Goal: Use online tool/utility: Utilize a website feature to perform a specific function

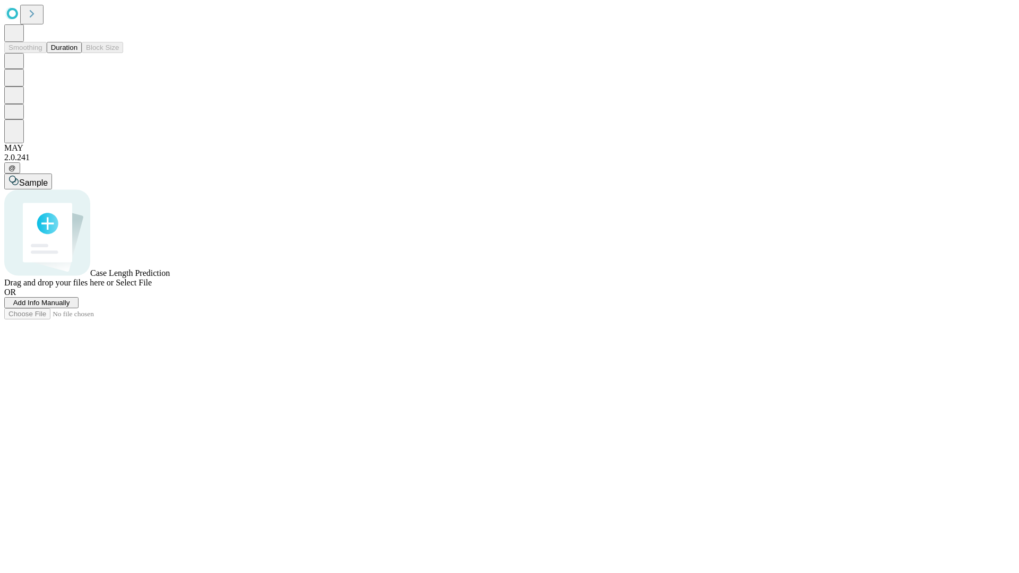
click at [70, 307] on span "Add Info Manually" at bounding box center [41, 303] width 57 height 8
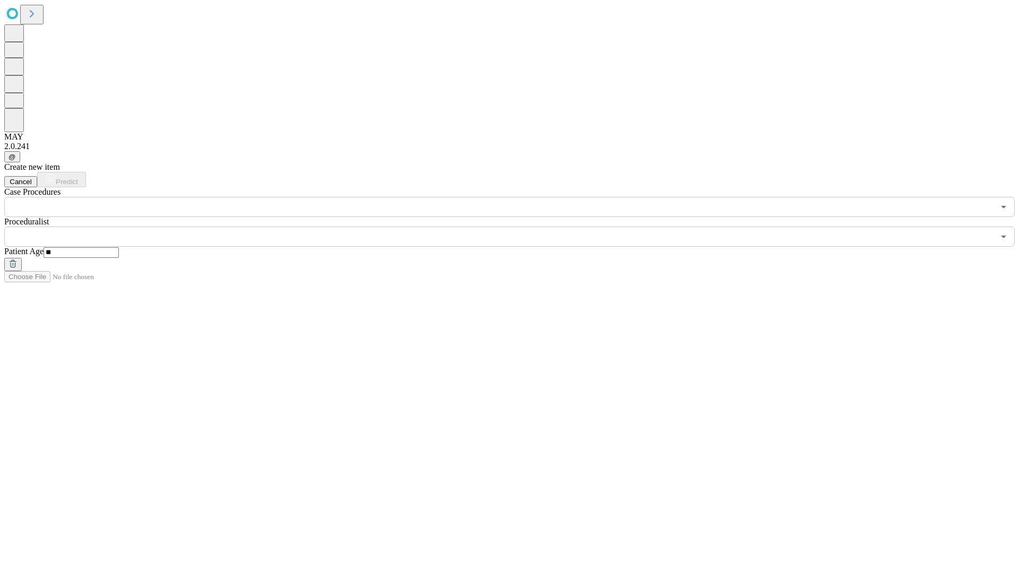
type input "**"
click at [517, 227] on input "text" at bounding box center [499, 237] width 990 height 20
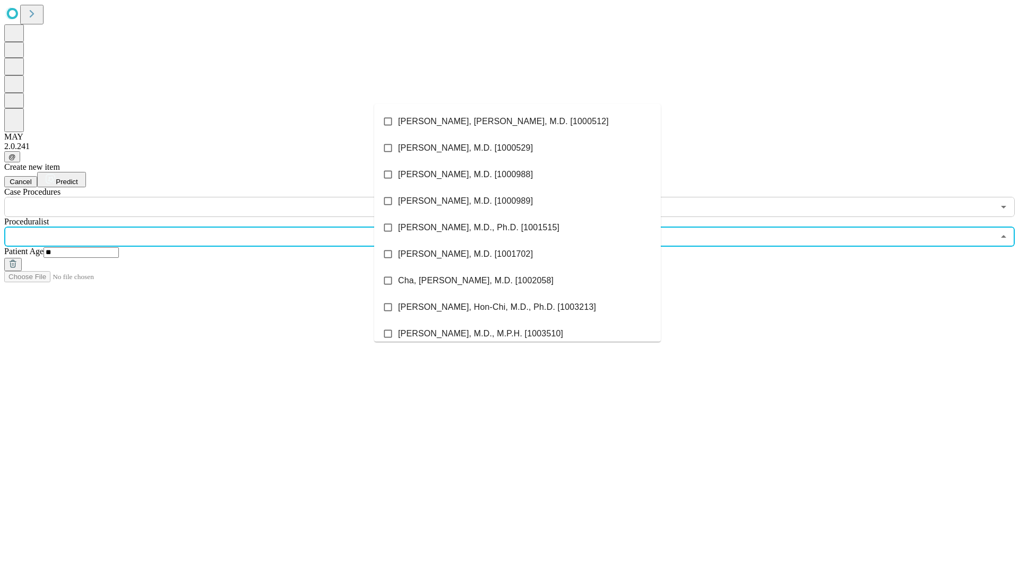
click at [517, 122] on li "[PERSON_NAME], [PERSON_NAME], M.D. [1000512]" at bounding box center [517, 121] width 287 height 27
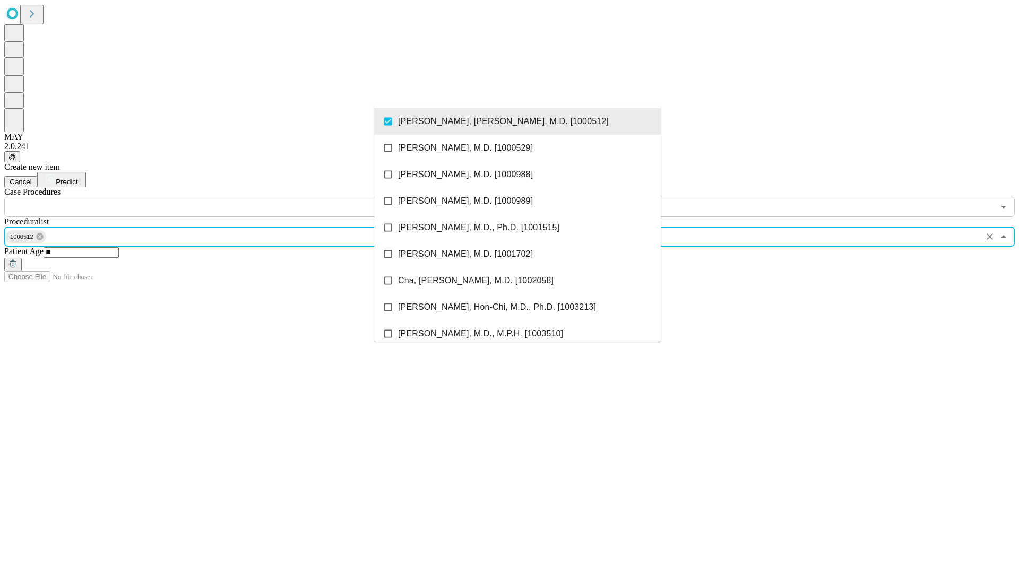
click at [223, 197] on input "text" at bounding box center [499, 207] width 990 height 20
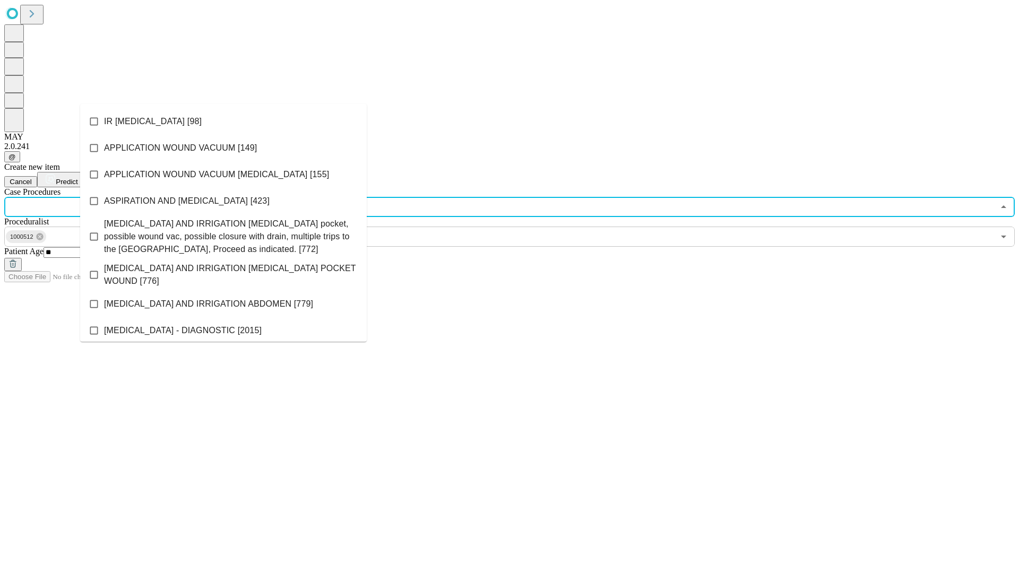
click at [223, 122] on li "IR [MEDICAL_DATA] [98]" at bounding box center [223, 121] width 287 height 27
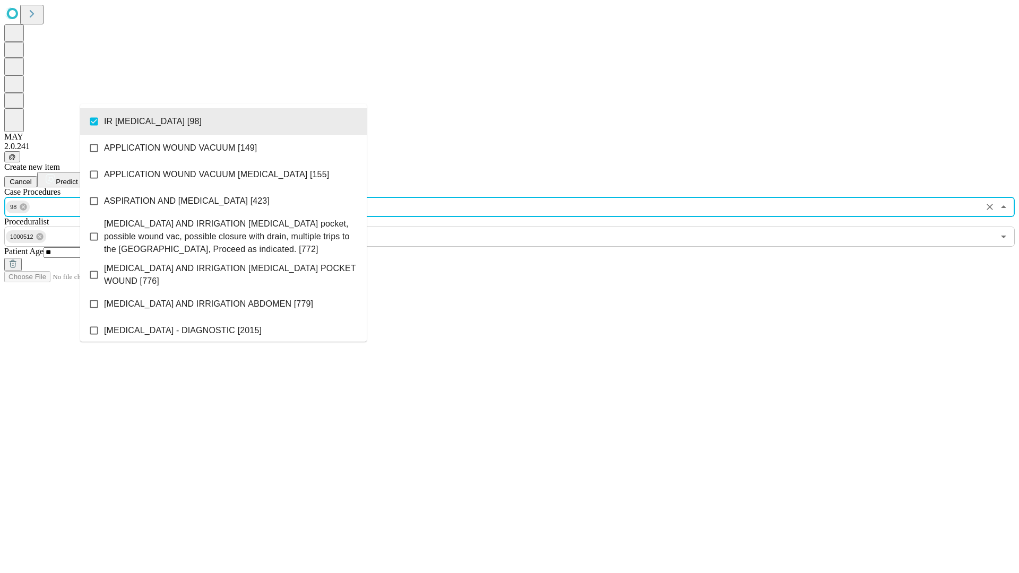
click at [77, 178] on span "Predict" at bounding box center [67, 182] width 22 height 8
